Goal: Information Seeking & Learning: Learn about a topic

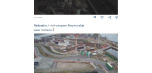
scroll to position [266, 0]
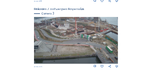
click at [87, 23] on img at bounding box center [76, 40] width 84 height 47
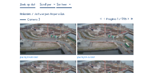
scroll to position [40, 0]
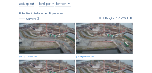
click at [55, 39] on img at bounding box center [47, 39] width 56 height 32
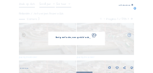
click at [55, 39] on div "Bezig met laden, even geduld aub..." at bounding box center [76, 38] width 57 height 13
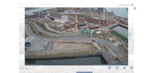
click at [132, 5] on icon at bounding box center [132, 4] width 1 height 1
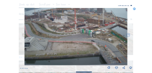
scroll to position [0, 0]
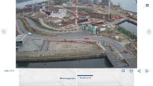
click at [148, 5] on icon at bounding box center [147, 5] width 3 height 3
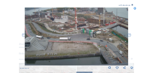
click at [132, 5] on icon at bounding box center [132, 4] width 1 height 1
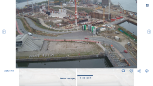
click at [148, 5] on icon at bounding box center [147, 5] width 3 height 3
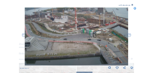
click at [135, 9] on icon at bounding box center [135, 8] width 3 height 3
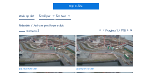
scroll to position [40, 0]
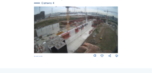
scroll to position [346, 0]
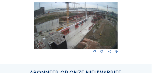
click at [76, 35] on img at bounding box center [76, 25] width 84 height 47
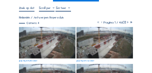
scroll to position [40, 0]
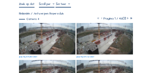
click at [60, 43] on img at bounding box center [47, 39] width 56 height 32
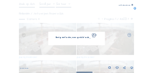
click at [60, 43] on div "Bezig met laden, even geduld aub..." at bounding box center [76, 38] width 57 height 13
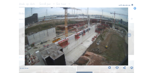
click at [136, 8] on icon at bounding box center [135, 8] width 3 height 3
